Goal: Go to known website: Access a specific website the user already knows

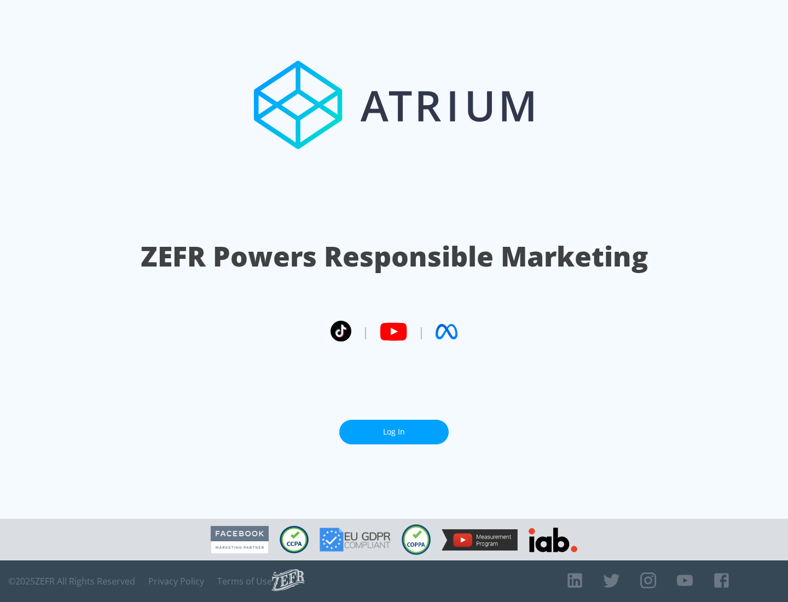
click at [394, 432] on link "Log In" at bounding box center [393, 432] width 109 height 25
